Goal: Information Seeking & Learning: Understand process/instructions

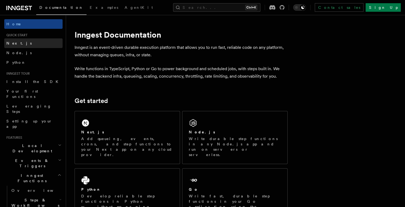
click at [11, 41] on span "Next.js" at bounding box center [18, 43] width 25 height 4
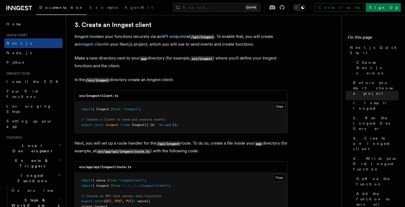
scroll to position [632, 0]
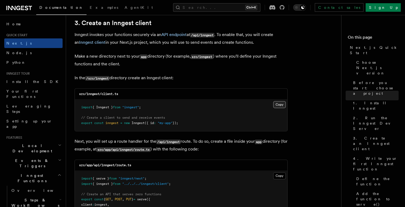
click at [280, 103] on button "Copy Copied" at bounding box center [279, 104] width 13 height 7
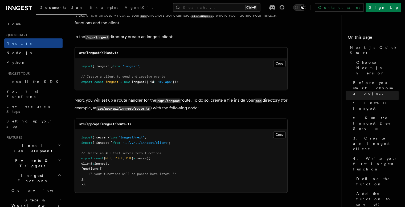
scroll to position [673, 0]
click at [278, 133] on button "Copy Copied" at bounding box center [279, 134] width 13 height 7
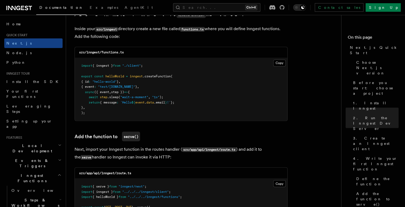
scroll to position [944, 0]
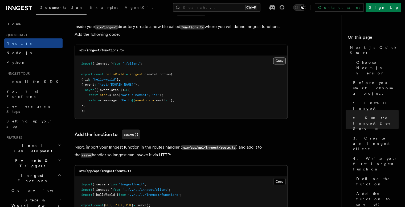
click at [280, 61] on button "Copy Copied" at bounding box center [279, 60] width 13 height 7
